Goal: Check status: Check status

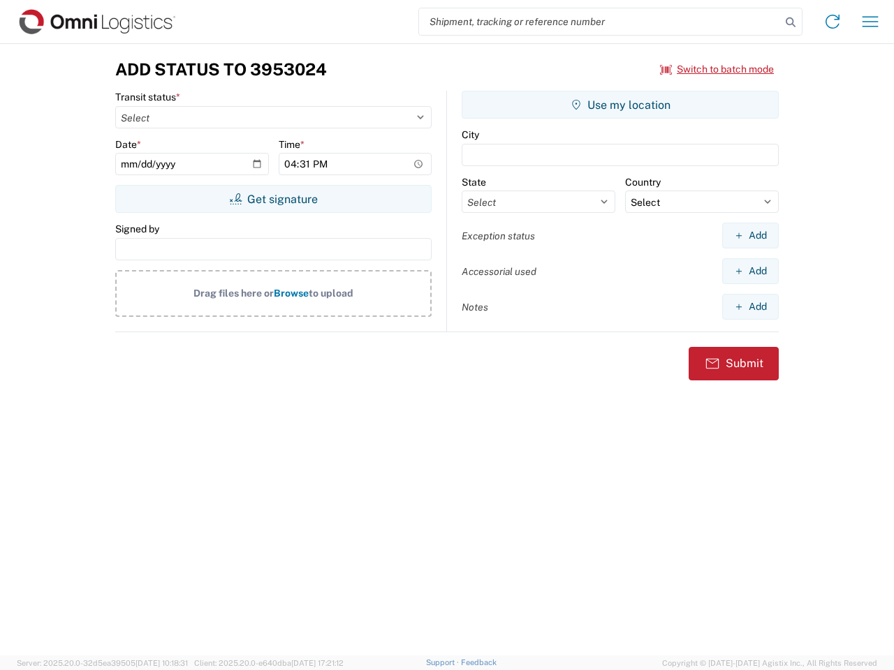
click at [600, 22] on input "search" at bounding box center [600, 21] width 362 height 27
click at [790, 22] on icon at bounding box center [791, 23] width 20 height 20
click at [832, 22] on icon at bounding box center [832, 21] width 22 height 22
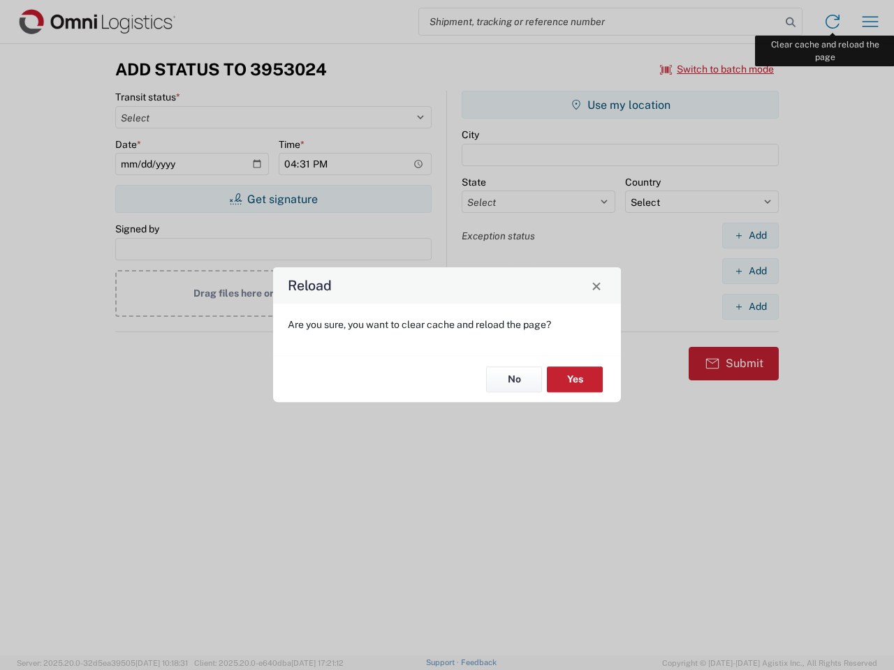
click at [870, 22] on div "Reload Are you sure, you want to clear cache and reload the page? No Yes" at bounding box center [447, 335] width 894 height 670
click at [717, 69] on div "Reload Are you sure, you want to clear cache and reload the page? No Yes" at bounding box center [447, 335] width 894 height 670
click at [273, 199] on div "Reload Are you sure, you want to clear cache and reload the page? No Yes" at bounding box center [447, 335] width 894 height 670
click at [620, 105] on div "Reload Are you sure, you want to clear cache and reload the page? No Yes" at bounding box center [447, 335] width 894 height 670
click at [750, 235] on div "Reload Are you sure, you want to clear cache and reload the page? No Yes" at bounding box center [447, 335] width 894 height 670
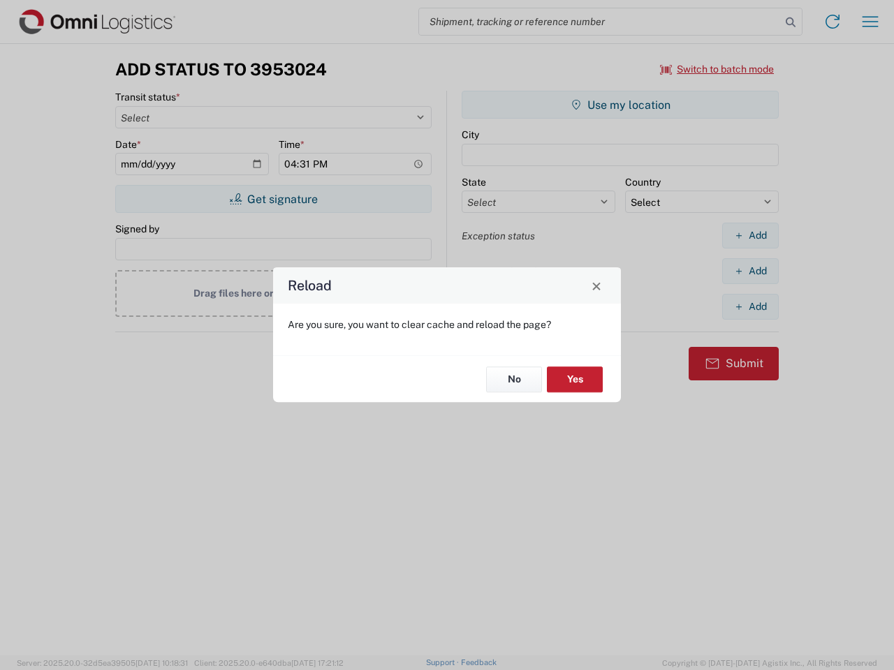
click at [750, 271] on div "Reload Are you sure, you want to clear cache and reload the page? No Yes" at bounding box center [447, 335] width 894 height 670
click at [750, 307] on div "Reload Are you sure, you want to clear cache and reload the page? No Yes" at bounding box center [447, 335] width 894 height 670
